Goal: Transaction & Acquisition: Purchase product/service

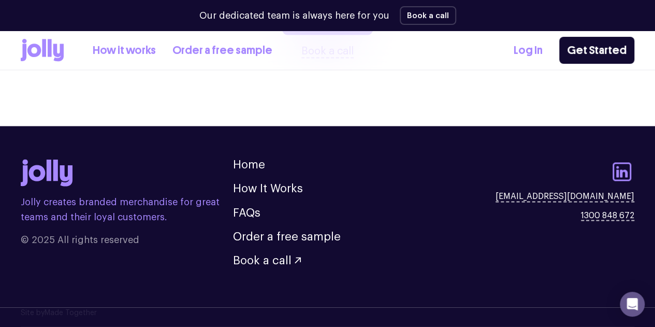
scroll to position [2952, 0]
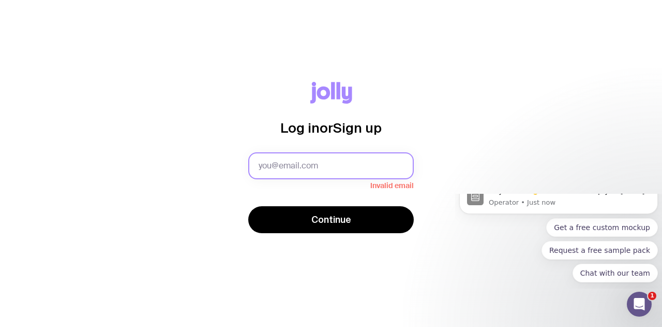
type input "[EMAIL_ADDRESS][DOMAIN_NAME]"
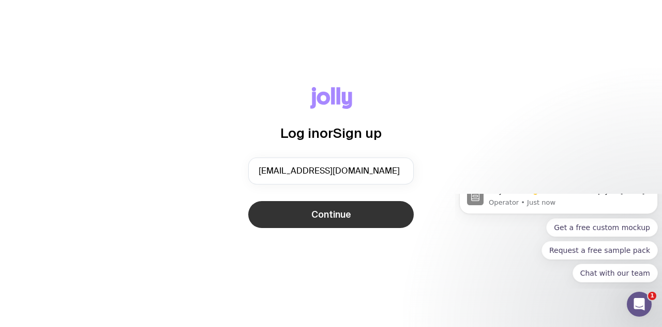
click at [310, 211] on button "Continue" at bounding box center [331, 214] width 166 height 27
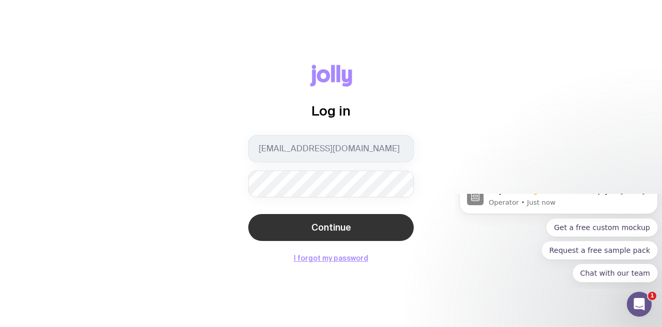
click at [338, 233] on button "Continue" at bounding box center [331, 227] width 166 height 27
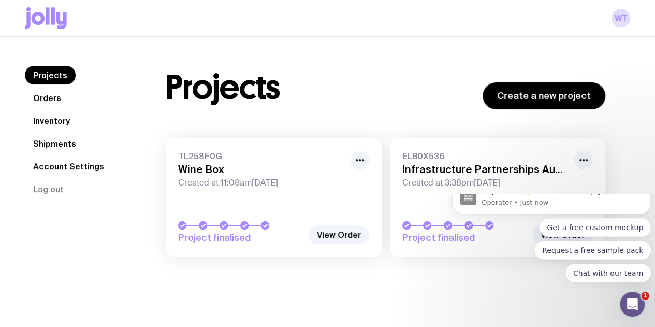
click at [61, 138] on link "Shipments" at bounding box center [55, 143] width 60 height 19
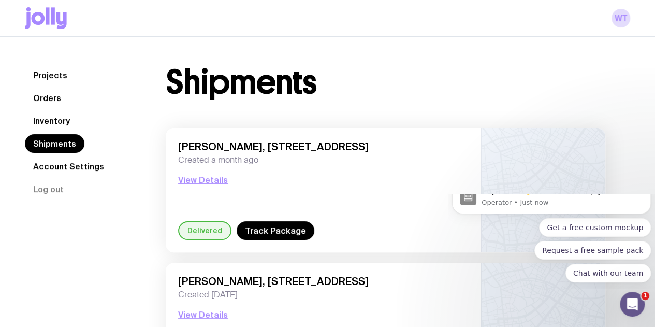
click at [56, 123] on link "Inventory" at bounding box center [51, 120] width 53 height 19
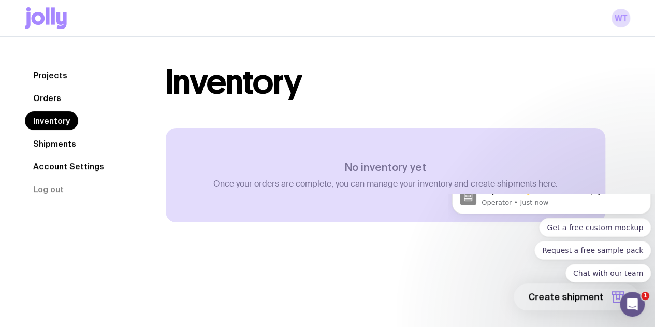
scroll to position [36, 0]
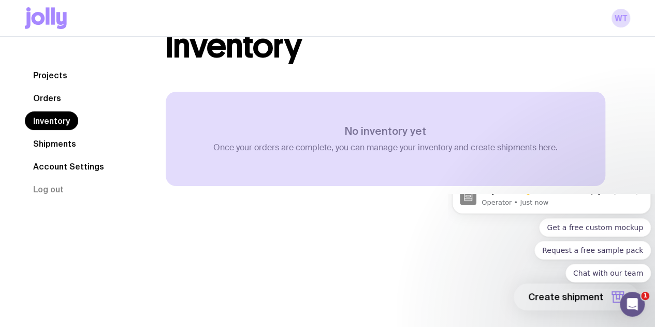
click at [64, 10] on icon at bounding box center [46, 18] width 42 height 22
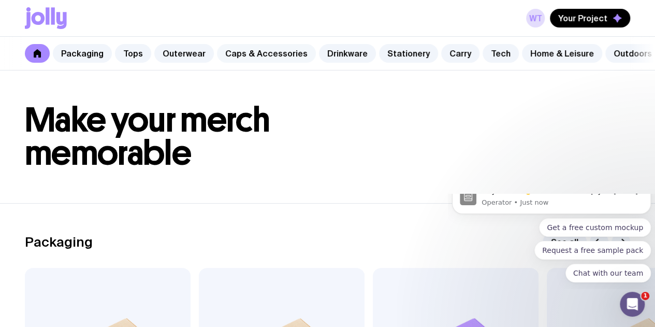
click at [235, 52] on link "Caps & Accessories" at bounding box center [266, 53] width 99 height 19
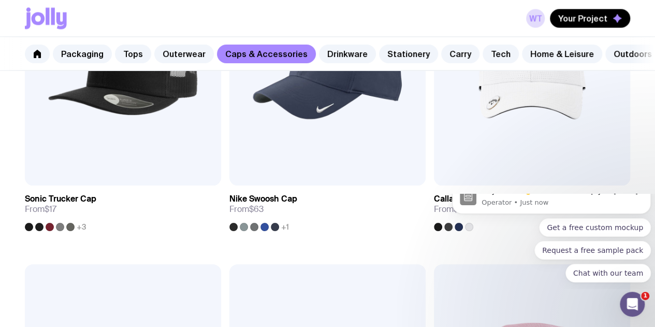
scroll to position [1210, 0]
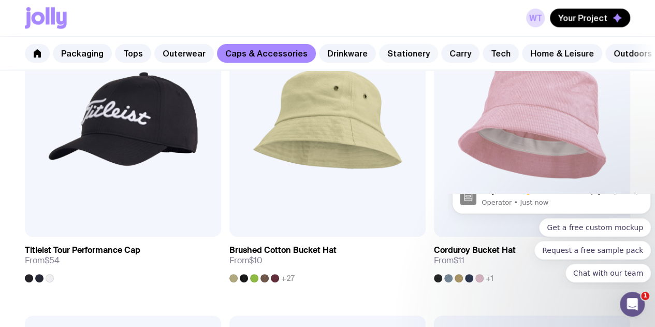
click at [395, 49] on link "Stationery" at bounding box center [408, 53] width 59 height 19
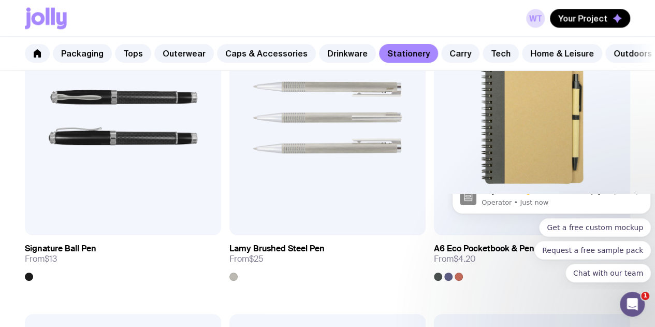
scroll to position [913, 0]
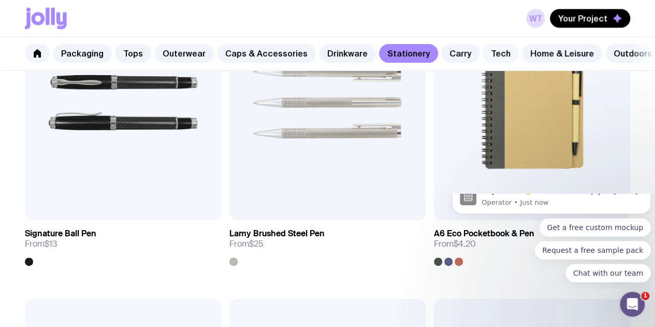
click at [482, 53] on link "Tech" at bounding box center [500, 53] width 36 height 19
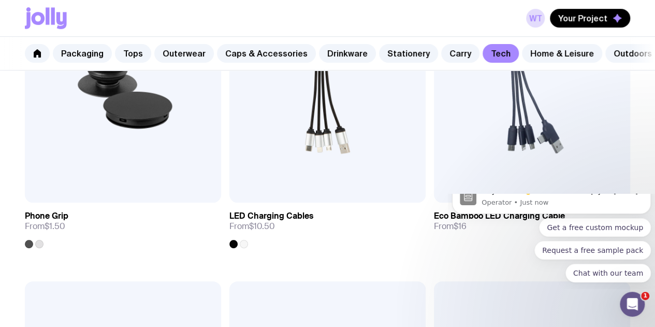
scroll to position [314, 0]
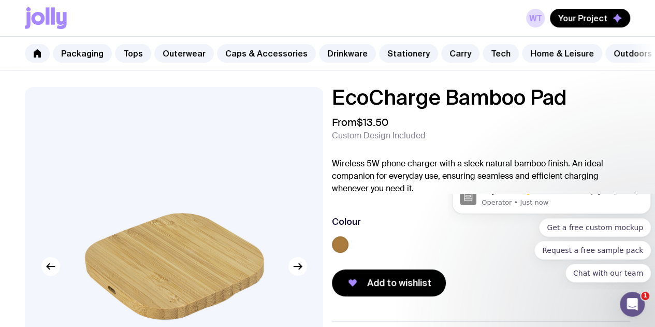
scroll to position [2, 0]
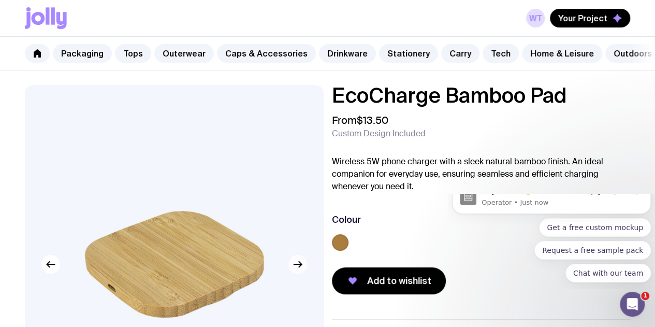
click at [298, 264] on icon "button" at bounding box center [297, 264] width 8 height 0
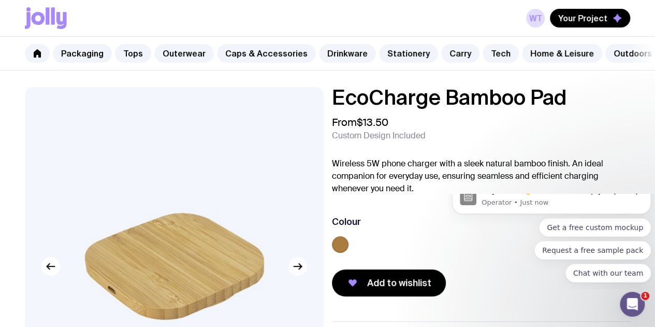
scroll to position [12, 0]
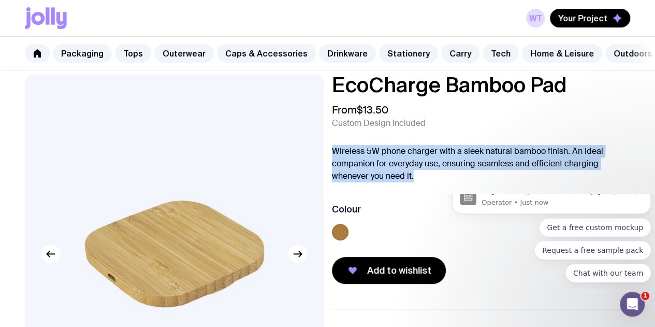
drag, startPoint x: 348, startPoint y: 158, endPoint x: 544, endPoint y: 183, distance: 197.7
click at [544, 182] on p "Wireless 5W phone charger with a sleek natural bamboo finish. An ideal companio…" at bounding box center [481, 163] width 299 height 37
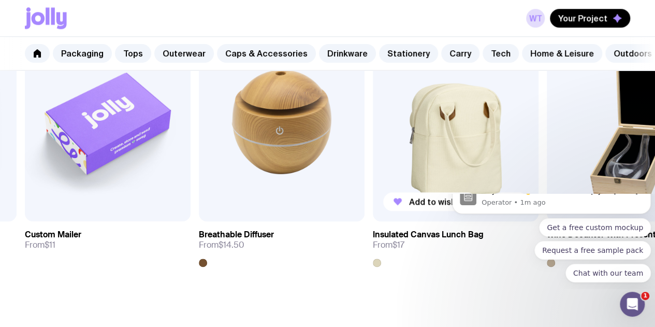
scroll to position [591, 0]
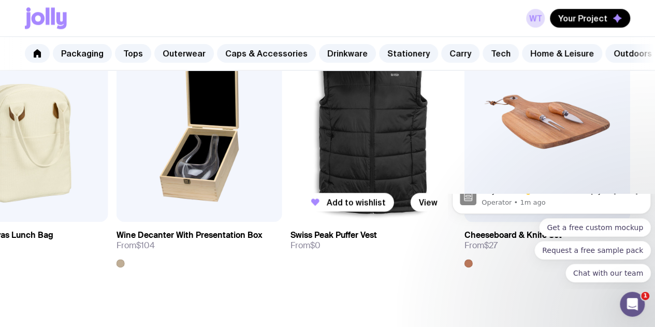
click at [382, 115] on img at bounding box center [373, 122] width 166 height 199
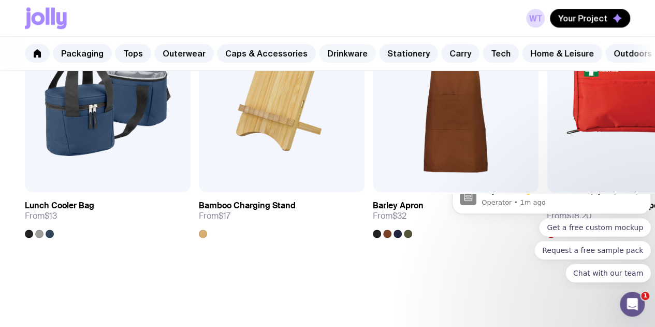
scroll to position [0, 58]
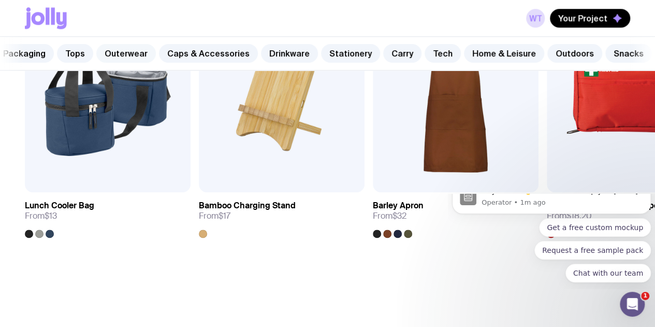
click at [137, 54] on link "Outerwear" at bounding box center [126, 53] width 60 height 19
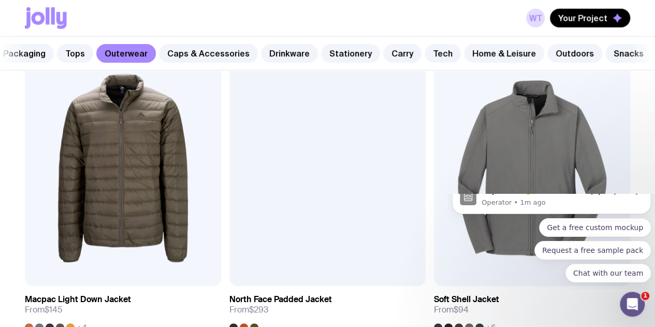
scroll to position [1495, 0]
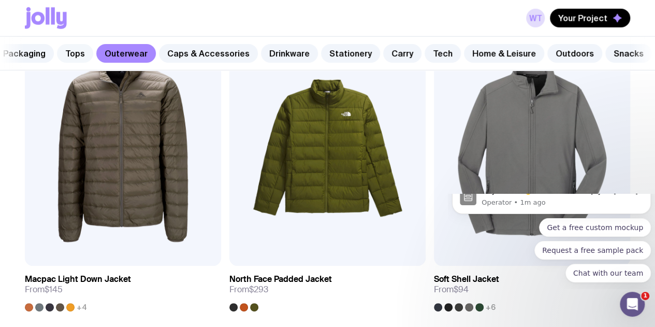
click at [62, 45] on link "Tops" at bounding box center [75, 53] width 36 height 19
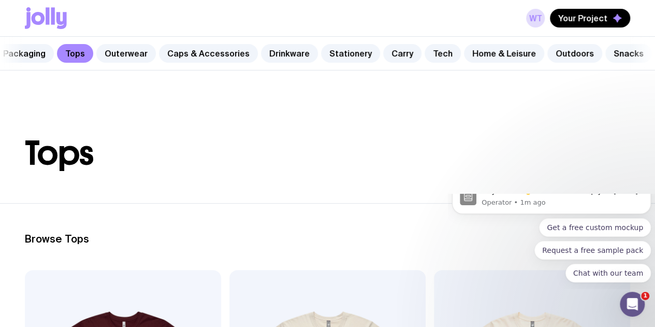
click at [605, 48] on link "Snacks" at bounding box center [628, 53] width 47 height 19
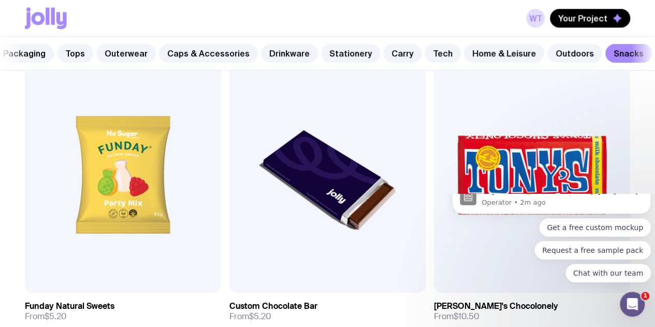
scroll to position [519, 0]
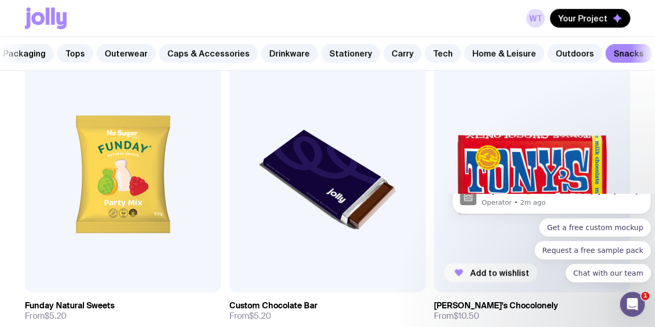
click at [434, 111] on img at bounding box center [532, 173] width 196 height 235
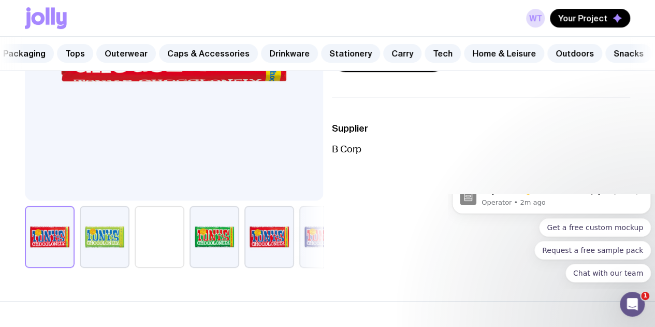
scroll to position [247, 0]
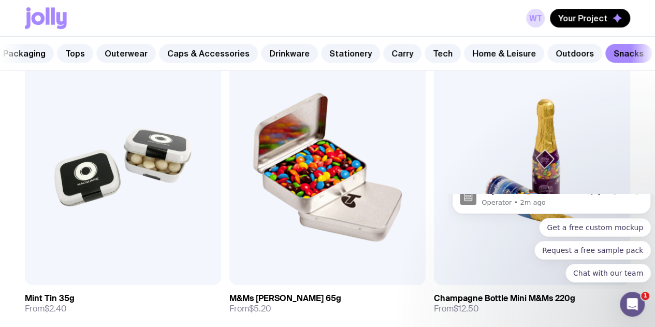
scroll to position [221, 0]
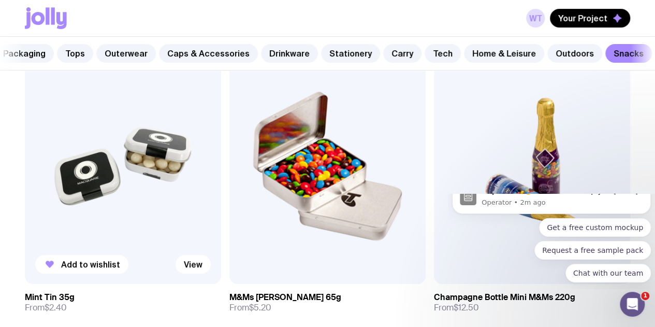
click at [93, 130] on img at bounding box center [123, 165] width 196 height 235
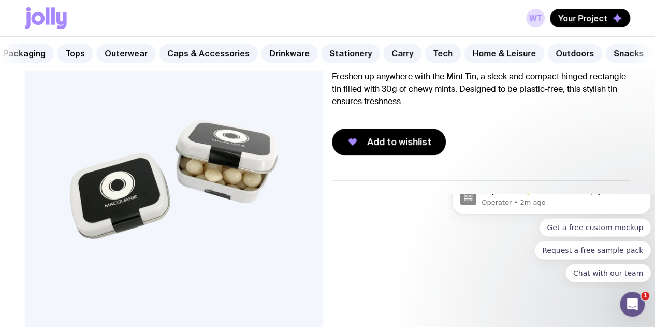
scroll to position [86, 0]
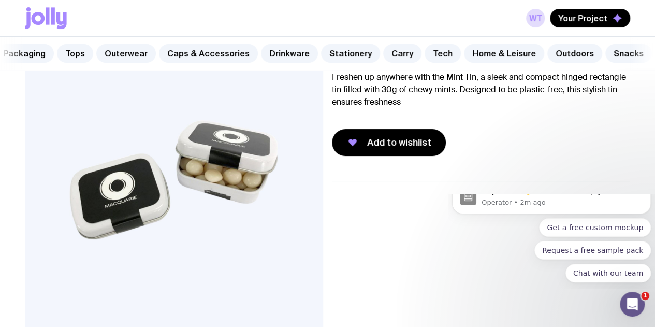
scroll to position [221, 0]
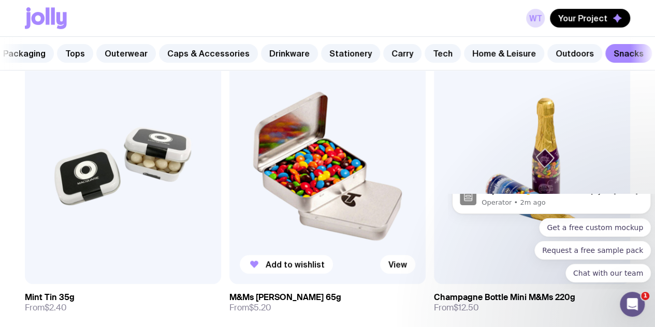
click at [229, 141] on img at bounding box center [327, 165] width 196 height 235
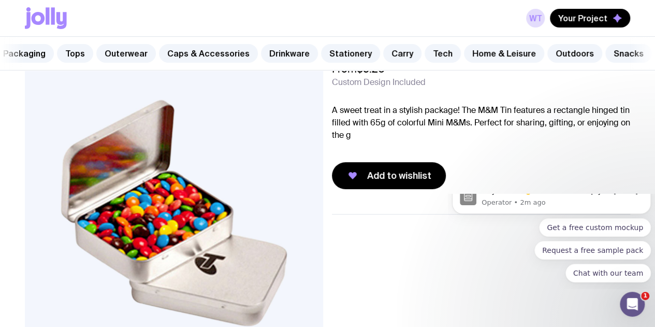
scroll to position [53, 0]
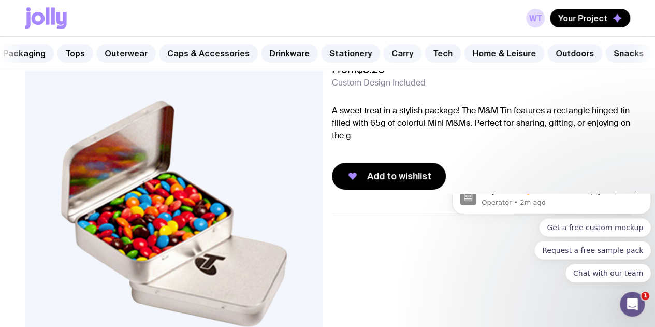
click at [383, 53] on link "Carry" at bounding box center [402, 53] width 38 height 19
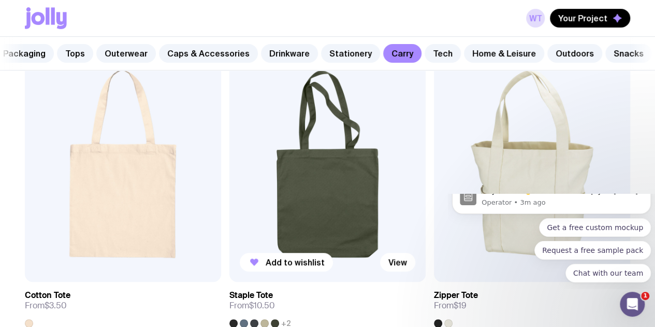
scroll to position [217, 0]
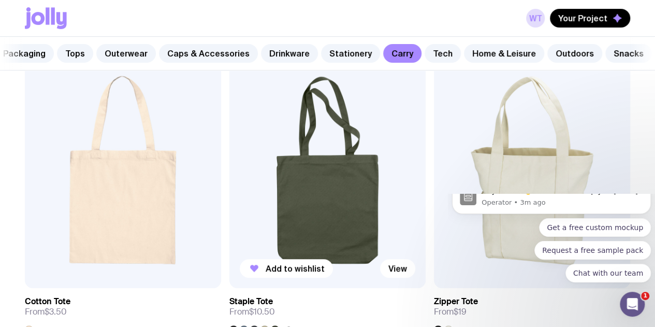
click at [229, 164] on img at bounding box center [327, 169] width 196 height 235
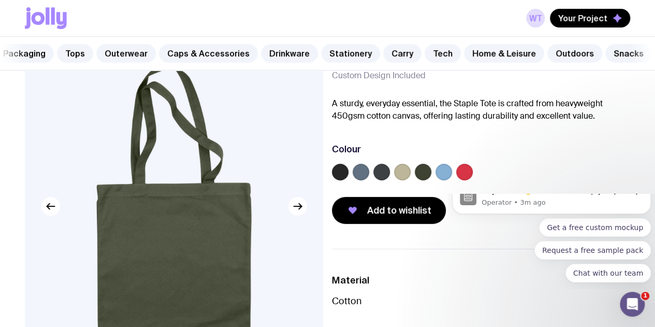
scroll to position [61, 0]
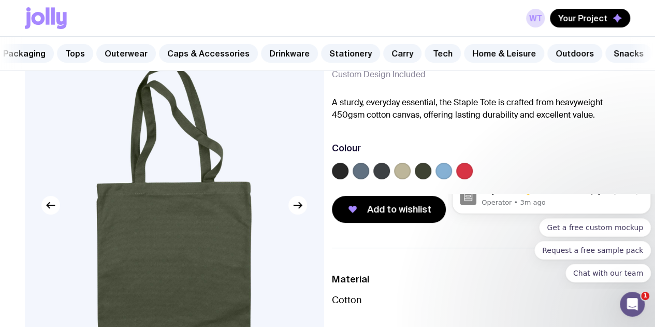
click at [369, 179] on label at bounding box center [360, 170] width 17 height 17
click at [0, 0] on input "radio" at bounding box center [0, 0] width 0 height 0
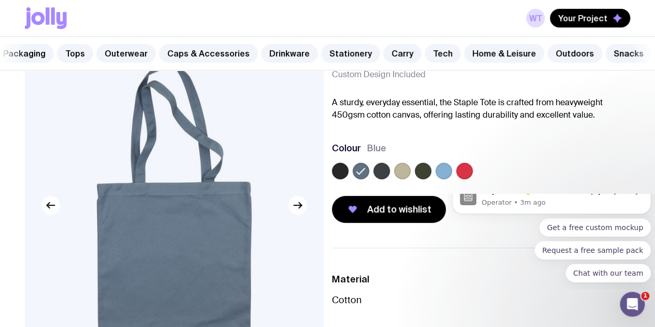
click at [390, 179] on div at bounding box center [381, 170] width 17 height 17
click at [390, 179] on label at bounding box center [381, 170] width 17 height 17
click at [0, 0] on input "radio" at bounding box center [0, 0] width 0 height 0
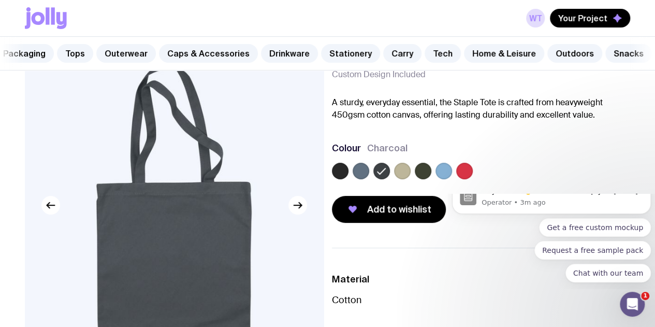
click at [348, 177] on label at bounding box center [340, 170] width 17 height 17
click at [0, 0] on input "radio" at bounding box center [0, 0] width 0 height 0
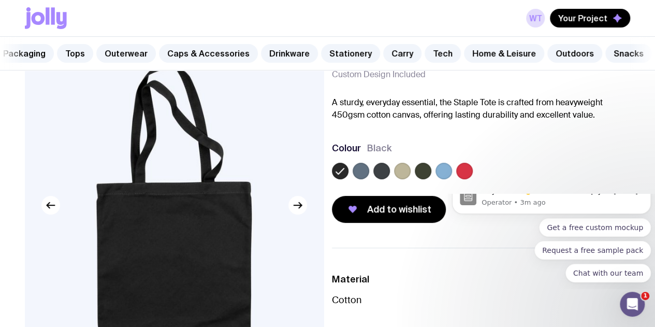
click at [452, 179] on label at bounding box center [443, 170] width 17 height 17
click at [0, 0] on input "radio" at bounding box center [0, 0] width 0 height 0
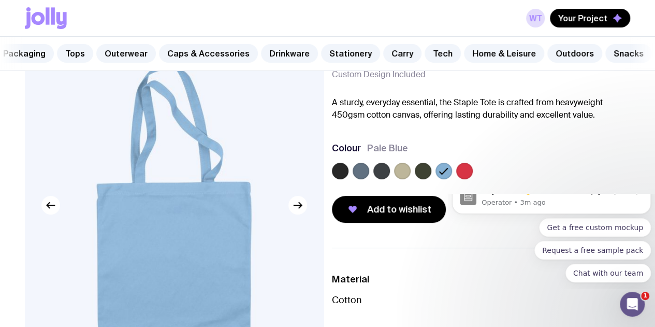
click at [410, 179] on label at bounding box center [402, 170] width 17 height 17
click at [0, 0] on input "radio" at bounding box center [0, 0] width 0 height 0
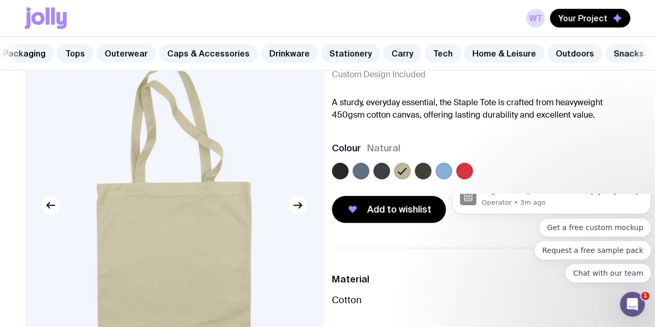
click at [369, 177] on label at bounding box center [360, 170] width 17 height 17
click at [0, 0] on input "radio" at bounding box center [0, 0] width 0 height 0
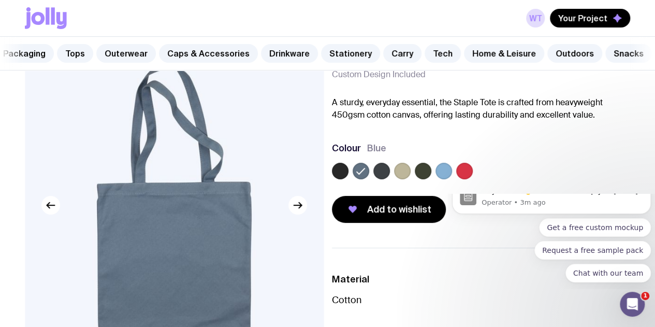
click at [289, 218] on img at bounding box center [174, 205] width 298 height 358
click at [295, 211] on icon "button" at bounding box center [297, 205] width 12 height 12
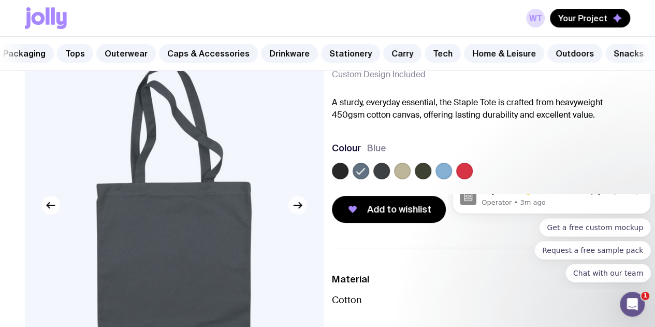
click at [295, 211] on icon "button" at bounding box center [297, 205] width 12 height 12
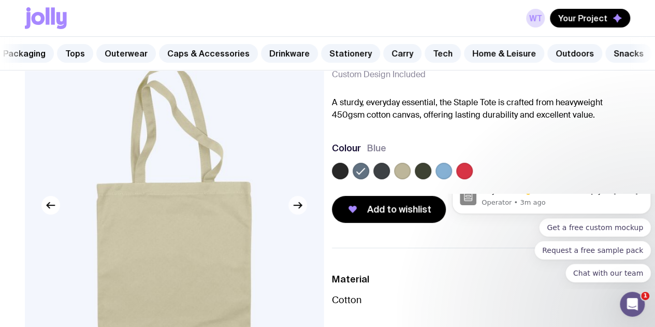
click at [295, 211] on icon "button" at bounding box center [297, 205] width 12 height 12
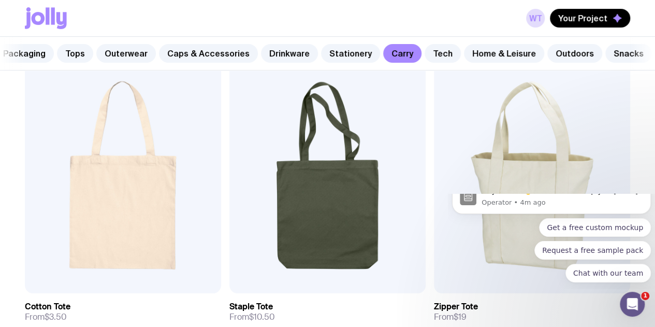
scroll to position [214, 0]
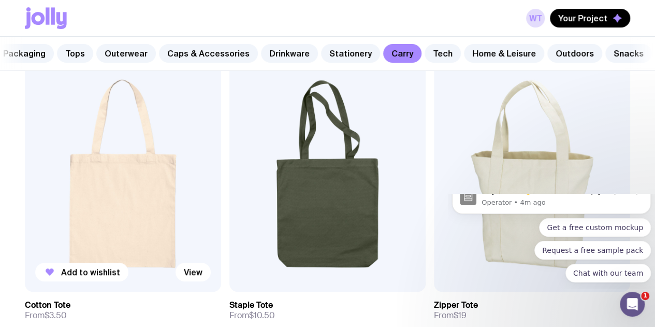
click at [90, 157] on img at bounding box center [123, 173] width 196 height 235
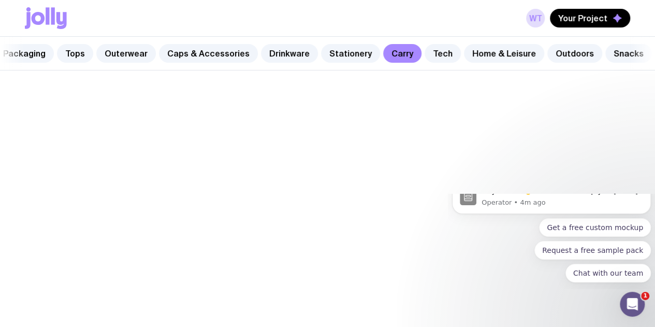
scroll to position [214, 0]
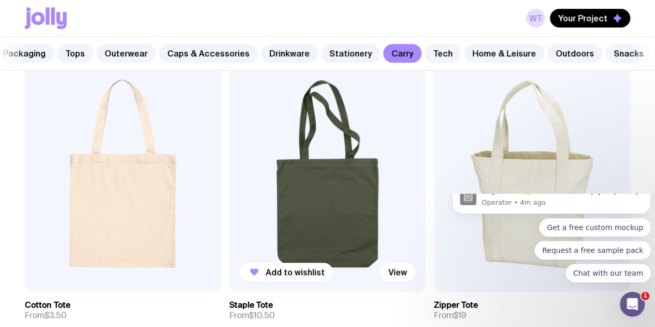
click at [264, 126] on img at bounding box center [327, 173] width 196 height 235
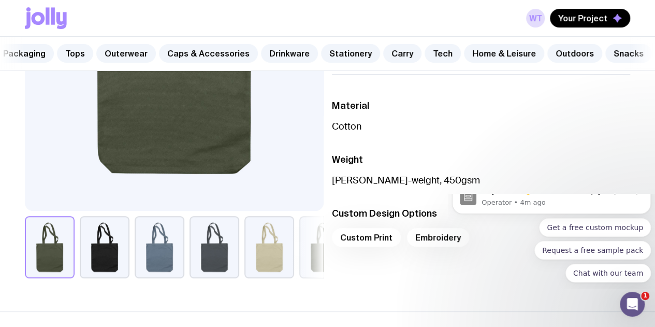
scroll to position [300, 0]
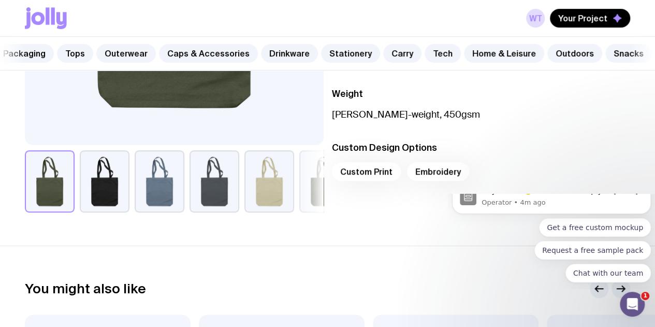
click at [177, 193] on button "button" at bounding box center [160, 181] width 50 height 62
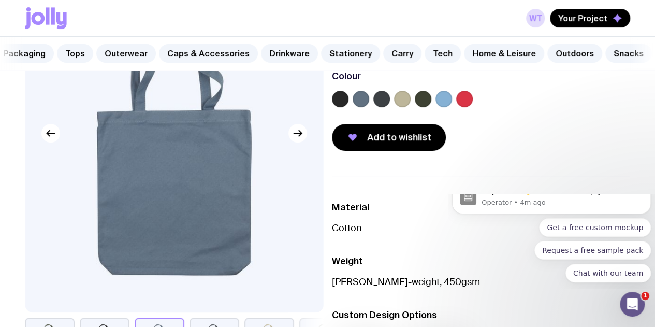
scroll to position [130, 0]
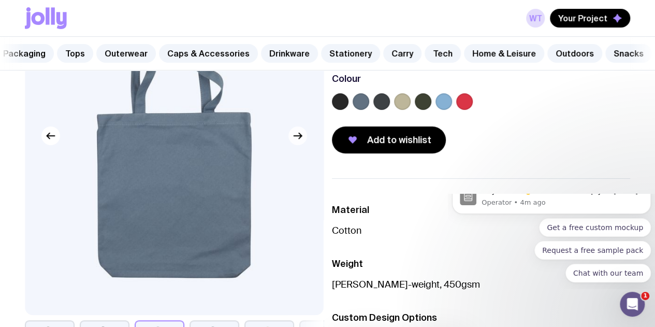
click at [294, 142] on icon "button" at bounding box center [297, 135] width 12 height 12
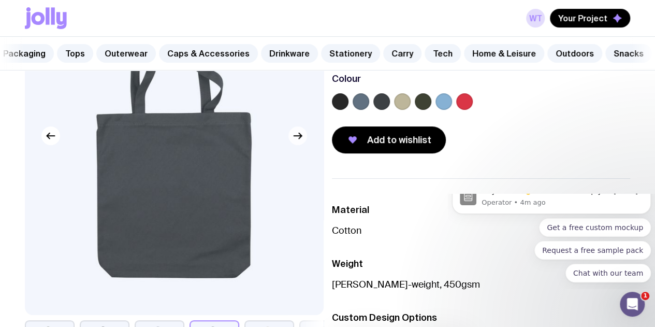
click at [290, 145] on button "button" at bounding box center [297, 135] width 19 height 19
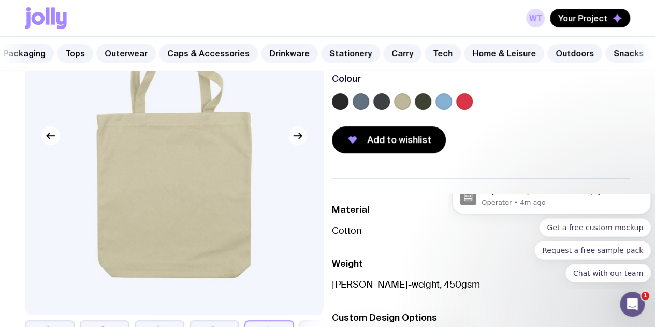
click at [290, 145] on button "button" at bounding box center [297, 135] width 19 height 19
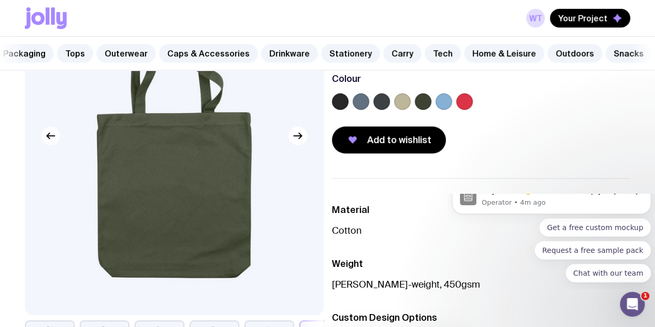
click at [48, 142] on icon "button" at bounding box center [51, 135] width 12 height 12
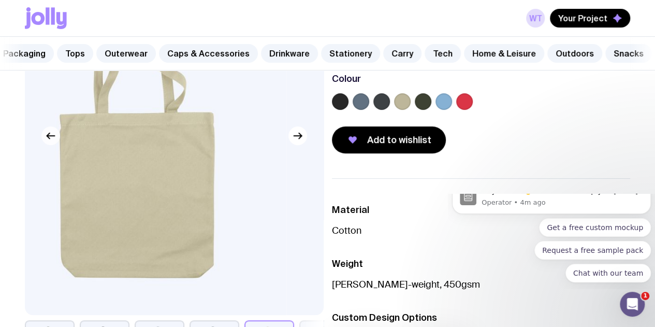
click at [48, 142] on icon "button" at bounding box center [51, 135] width 12 height 12
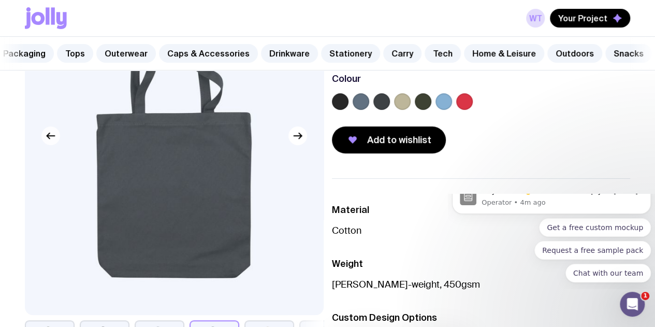
click at [48, 142] on icon "button" at bounding box center [51, 135] width 12 height 12
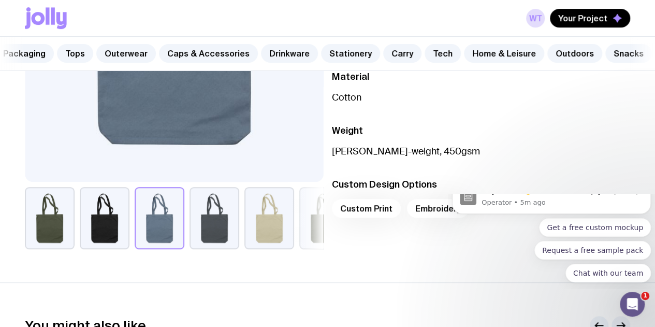
scroll to position [263, 0]
